Goal: Contribute content

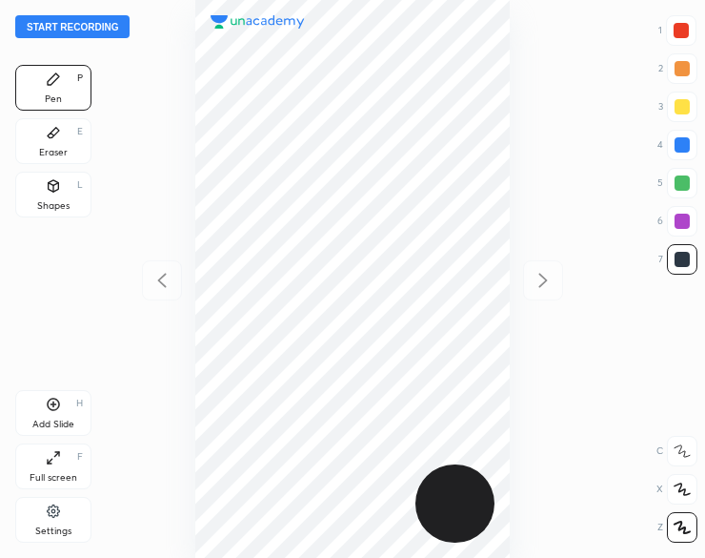
scroll to position [558, 400]
click at [67, 27] on button "Start recording" at bounding box center [72, 26] width 114 height 23
click at [90, 30] on button "End recording" at bounding box center [68, 26] width 106 height 23
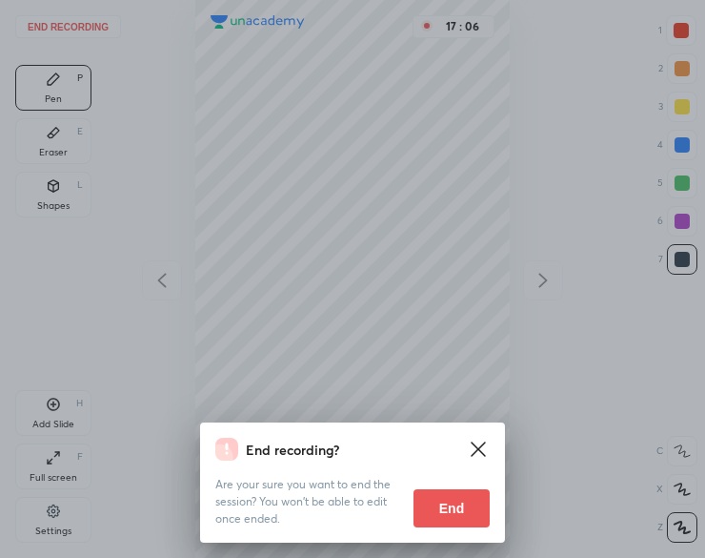
click at [454, 510] on button "End" at bounding box center [452, 508] width 76 height 38
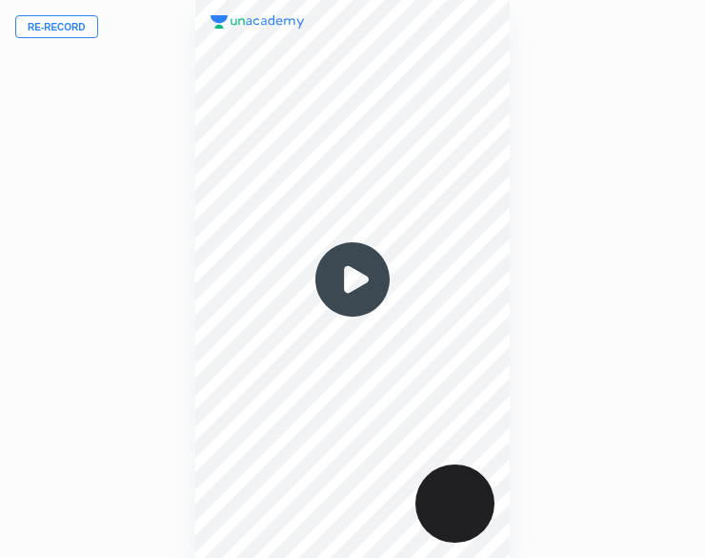
click at [57, 19] on button "Re-record" at bounding box center [56, 26] width 83 height 23
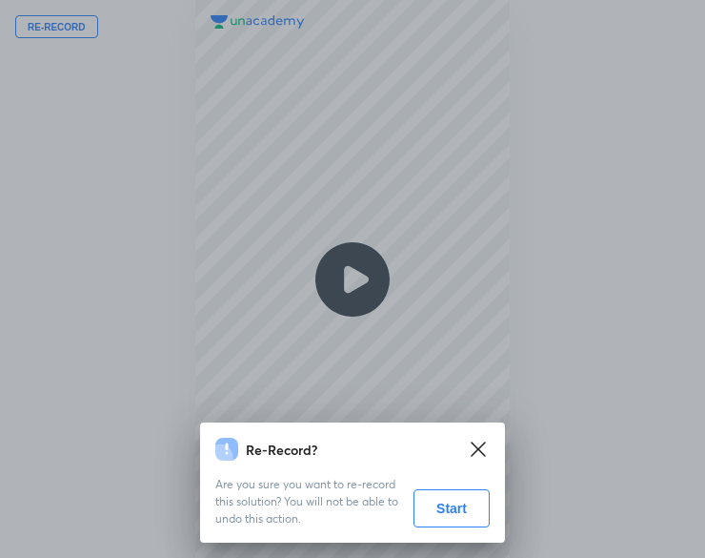
click at [436, 501] on button "Start" at bounding box center [452, 508] width 76 height 38
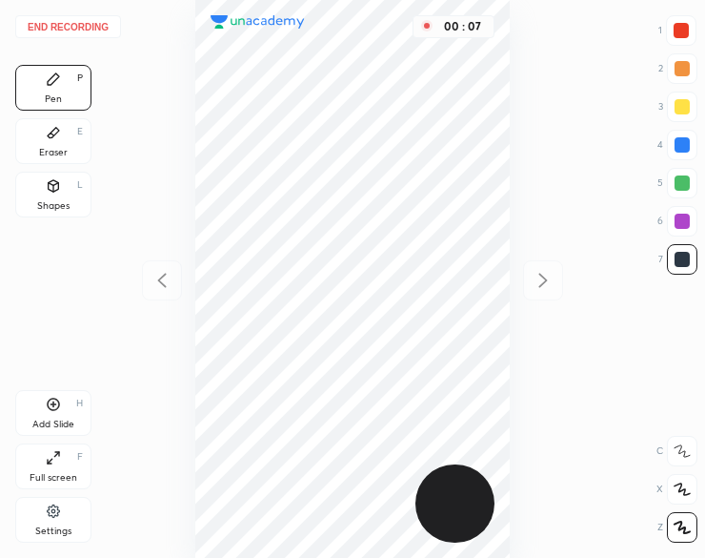
click at [42, 203] on div "Shapes" at bounding box center [53, 206] width 32 height 10
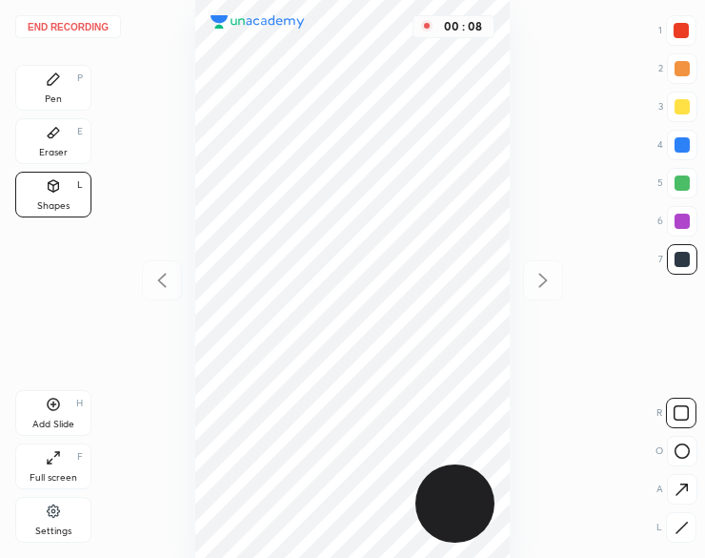
click at [680, 450] on icon at bounding box center [682, 450] width 15 height 15
click at [679, 447] on icon at bounding box center [682, 450] width 15 height 15
click at [59, 81] on icon at bounding box center [53, 78] width 15 height 15
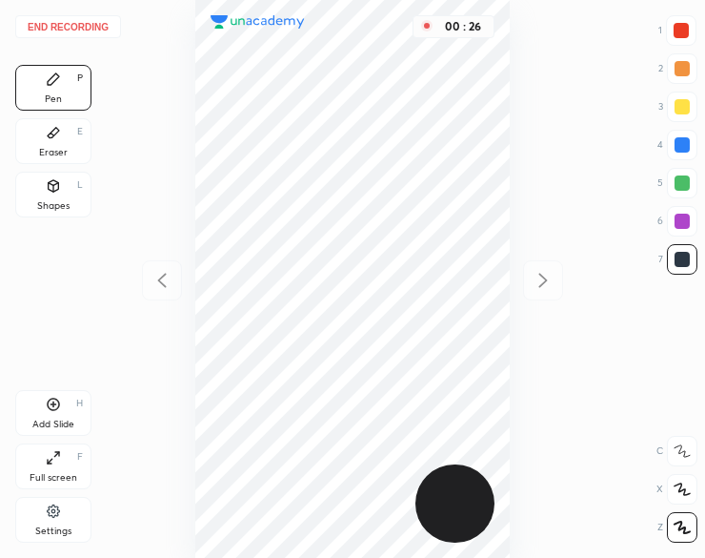
click at [688, 28] on div at bounding box center [681, 30] width 15 height 15
click at [678, 35] on div at bounding box center [681, 30] width 15 height 15
click at [47, 411] on icon at bounding box center [53, 403] width 15 height 15
click at [682, 184] on div at bounding box center [682, 182] width 15 height 15
click at [157, 289] on icon at bounding box center [162, 280] width 23 height 23
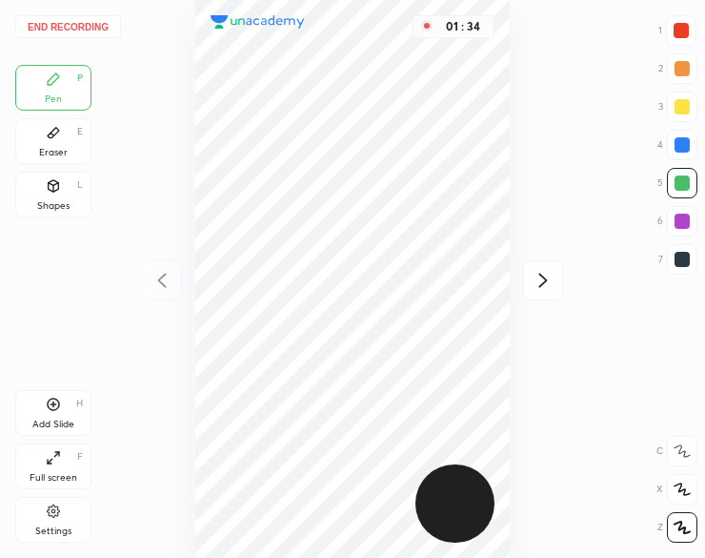
click at [547, 277] on icon at bounding box center [543, 280] width 23 height 23
click at [160, 282] on icon at bounding box center [162, 280] width 9 height 14
click at [682, 263] on div at bounding box center [682, 259] width 15 height 15
click at [553, 281] on icon at bounding box center [543, 280] width 23 height 23
click at [543, 281] on div "02 : 17" at bounding box center [352, 279] width 400 height 558
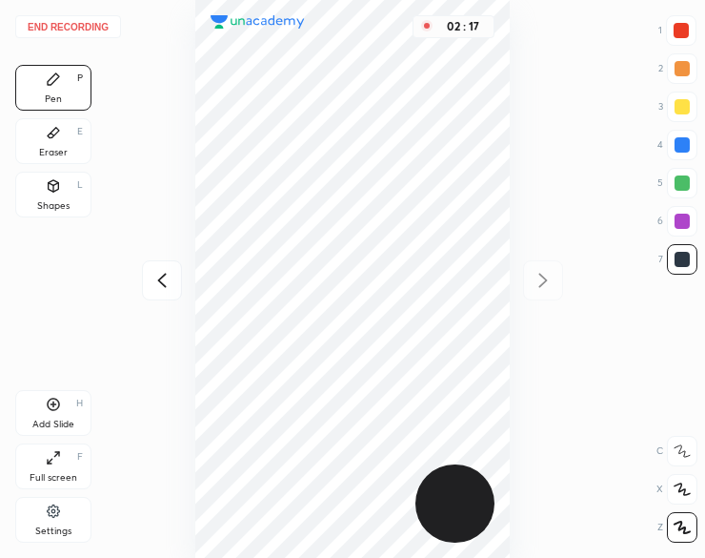
click at [547, 281] on div "02 : 17" at bounding box center [352, 279] width 400 height 558
click at [65, 422] on div "Add Slide" at bounding box center [53, 424] width 42 height 10
click at [98, 26] on button "End recording" at bounding box center [68, 26] width 106 height 23
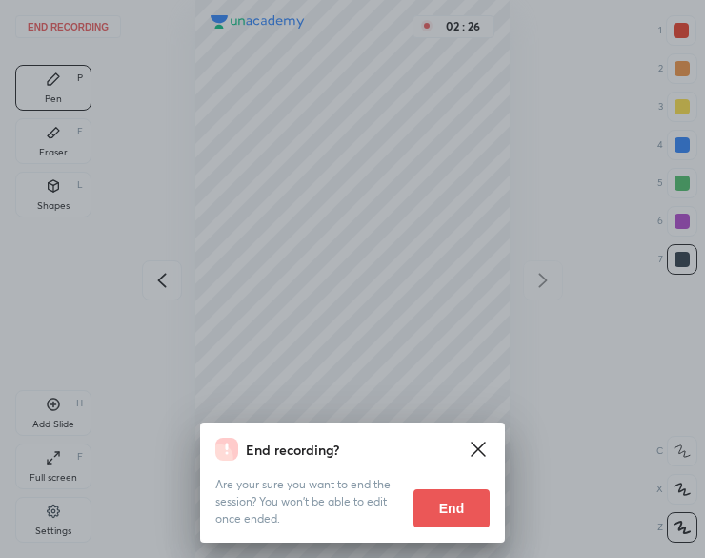
click at [442, 512] on button "End" at bounding box center [452, 508] width 76 height 38
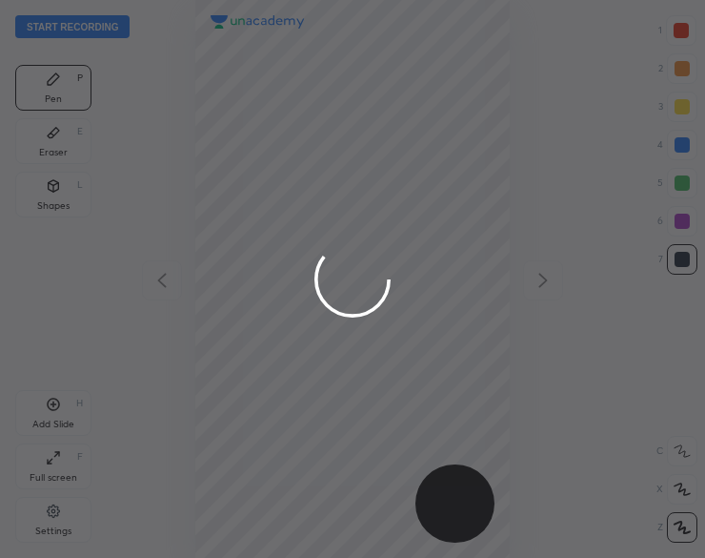
scroll to position [558, 400]
